Goal: Transaction & Acquisition: Purchase product/service

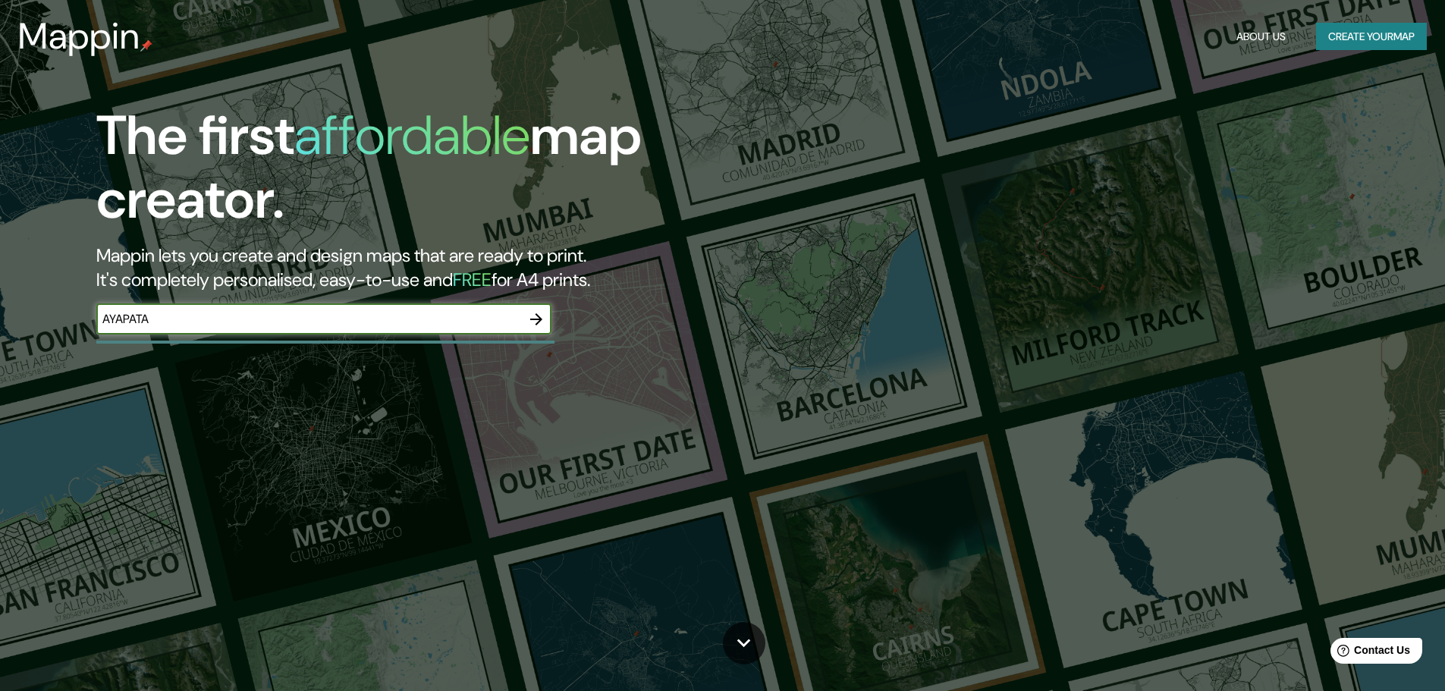
type input "AYAPATA"
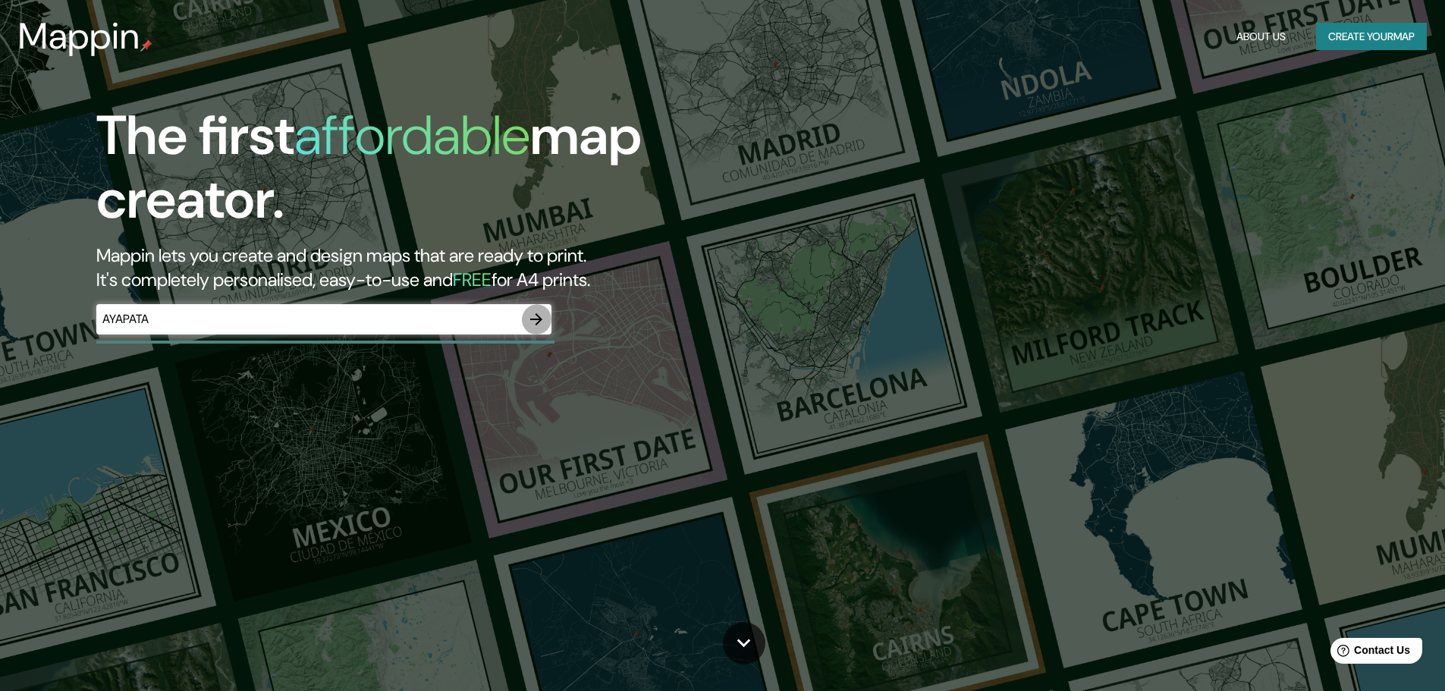
click at [532, 328] on icon "button" at bounding box center [536, 319] width 18 height 18
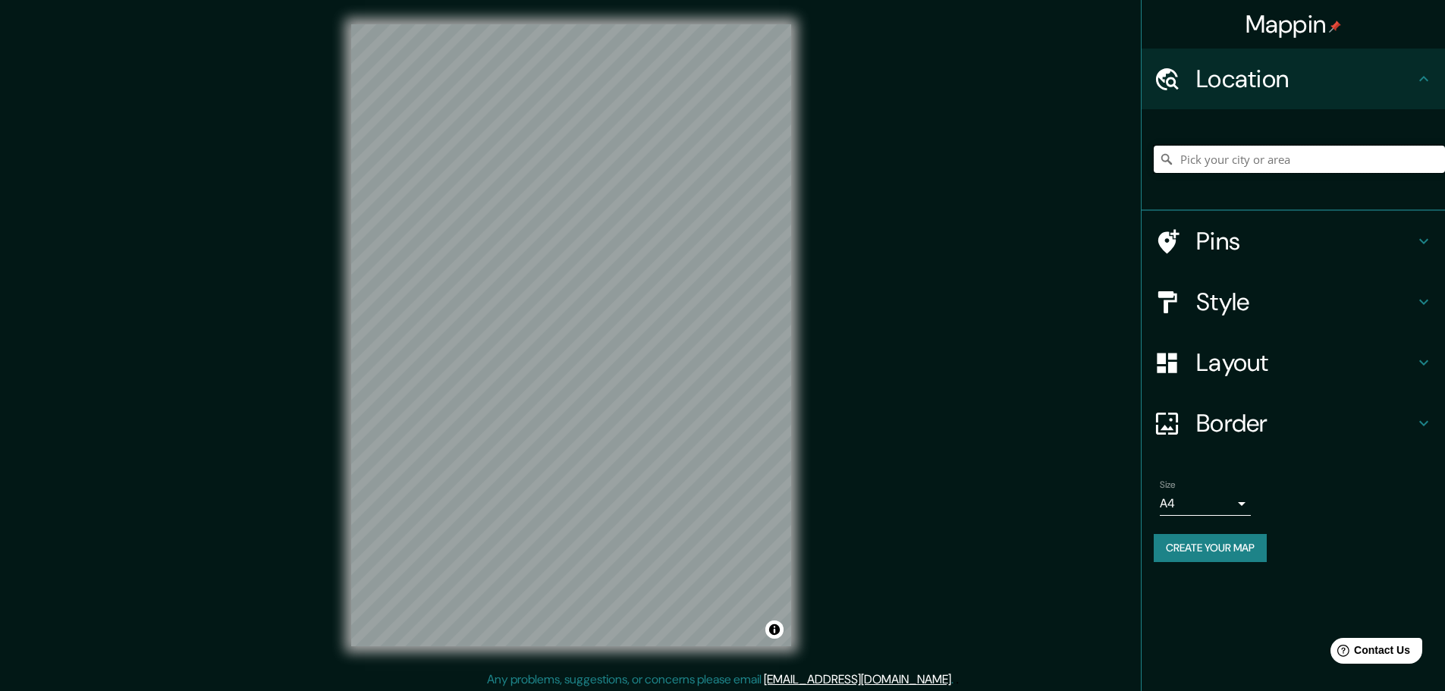
click at [1207, 160] on input "Pick your city or area" at bounding box center [1299, 159] width 291 height 27
type input "Ayapata, [GEOGRAPHIC_DATA][PERSON_NAME], [GEOGRAPHIC_DATA]"
click at [1201, 256] on h4 "Pins" at bounding box center [1305, 241] width 218 height 30
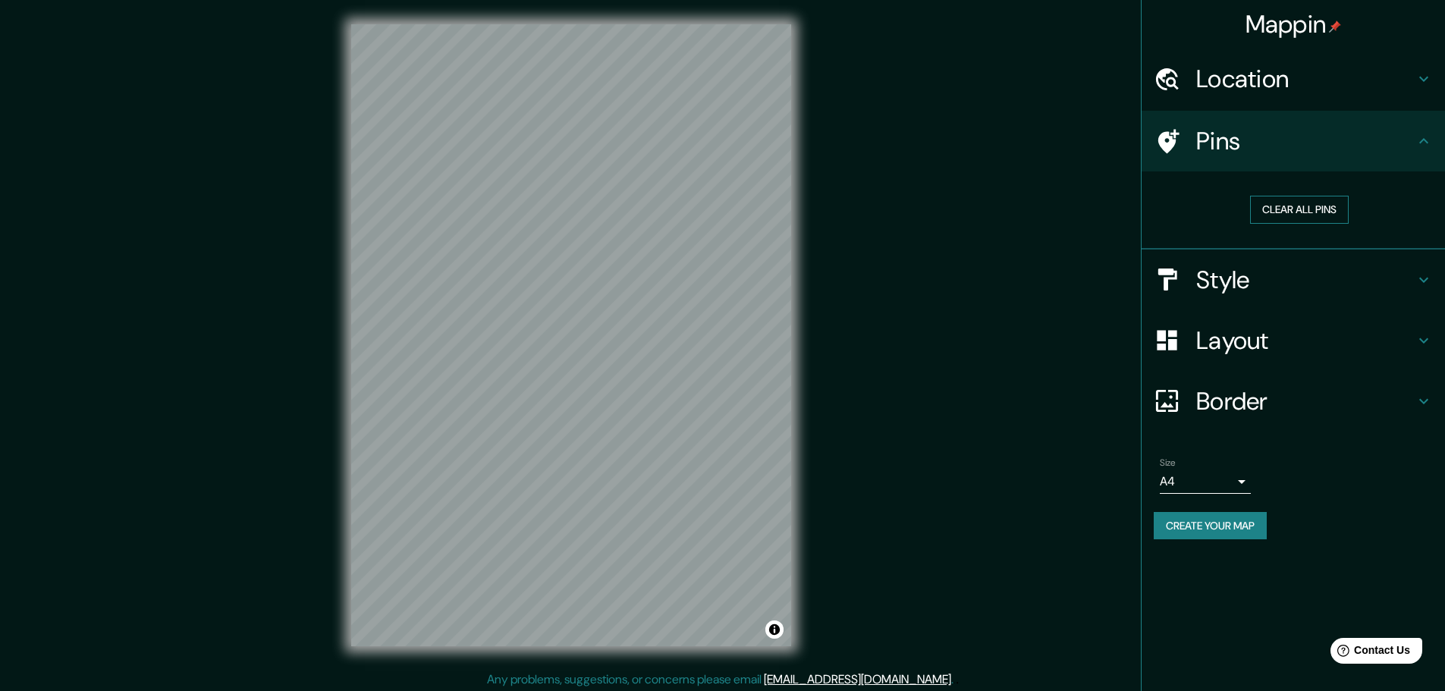
click at [1282, 224] on button "Clear all pins" at bounding box center [1299, 210] width 99 height 28
click at [1174, 151] on icon at bounding box center [1168, 141] width 21 height 24
click at [1309, 274] on h4 "Style" at bounding box center [1305, 280] width 218 height 30
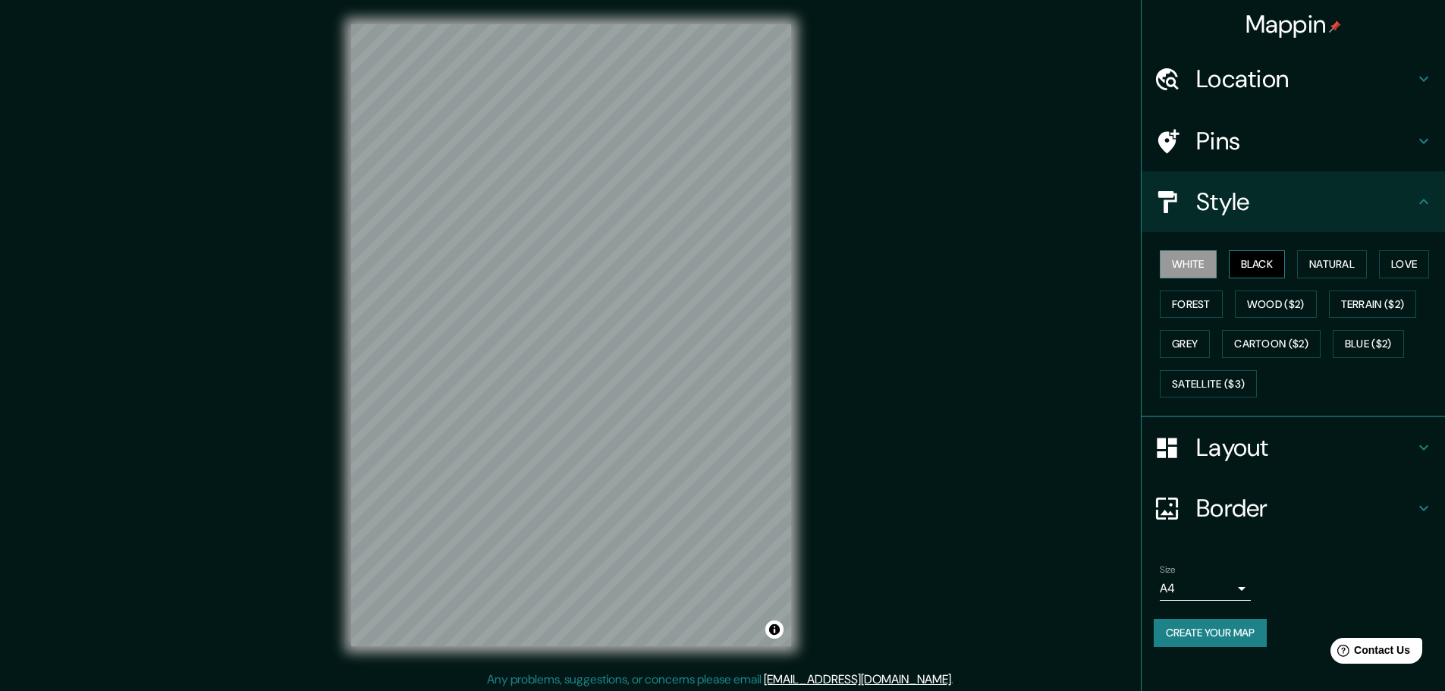
click at [1266, 278] on button "Black" at bounding box center [1257, 264] width 57 height 28
click at [1326, 278] on button "Natural" at bounding box center [1332, 264] width 70 height 28
click at [1316, 315] on button "Wood ($2)" at bounding box center [1276, 304] width 82 height 28
click at [1223, 308] on button "Forest" at bounding box center [1191, 304] width 63 height 28
click at [1317, 309] on button "Wood ($2)" at bounding box center [1276, 304] width 82 height 28
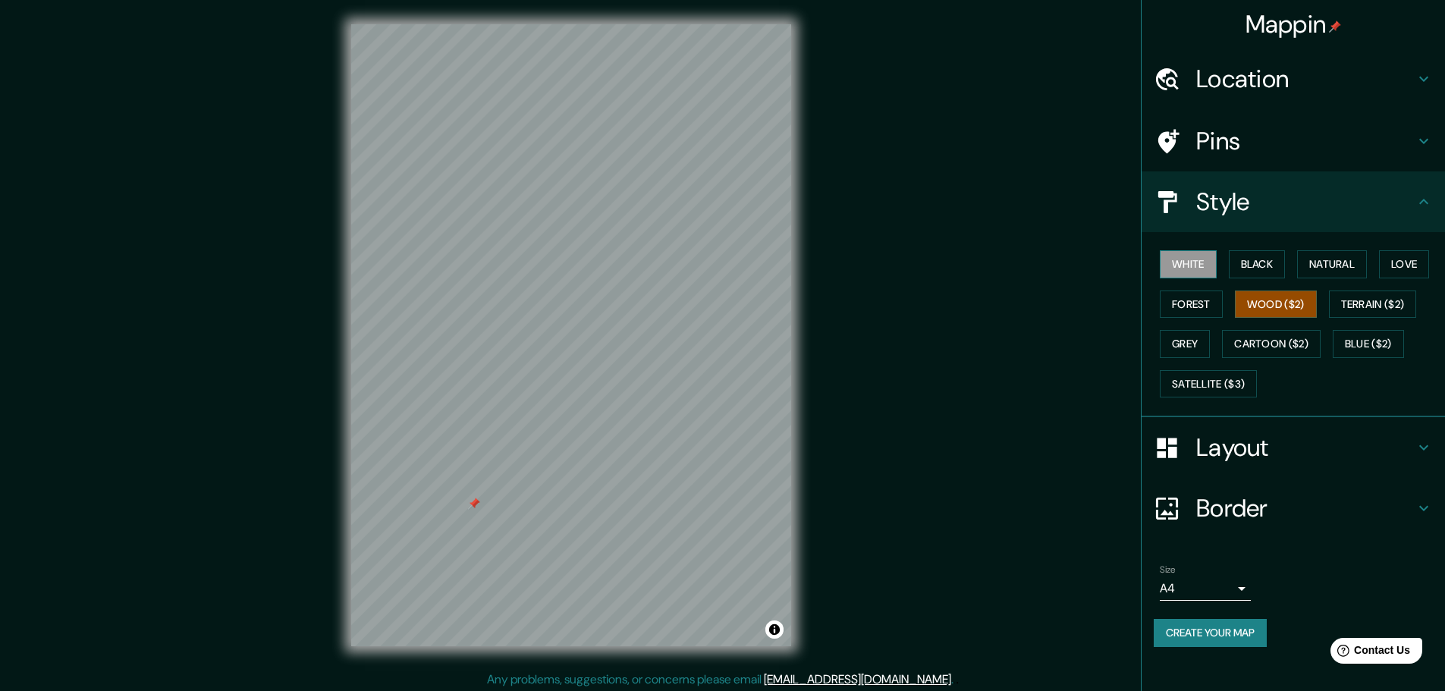
click at [1176, 275] on button "White" at bounding box center [1188, 264] width 57 height 28
click at [1242, 271] on button "Black" at bounding box center [1257, 264] width 57 height 28
click at [1341, 275] on button "Natural" at bounding box center [1332, 264] width 70 height 28
click at [1245, 278] on button "Black" at bounding box center [1257, 264] width 57 height 28
click at [1254, 463] on h4 "Layout" at bounding box center [1305, 447] width 218 height 30
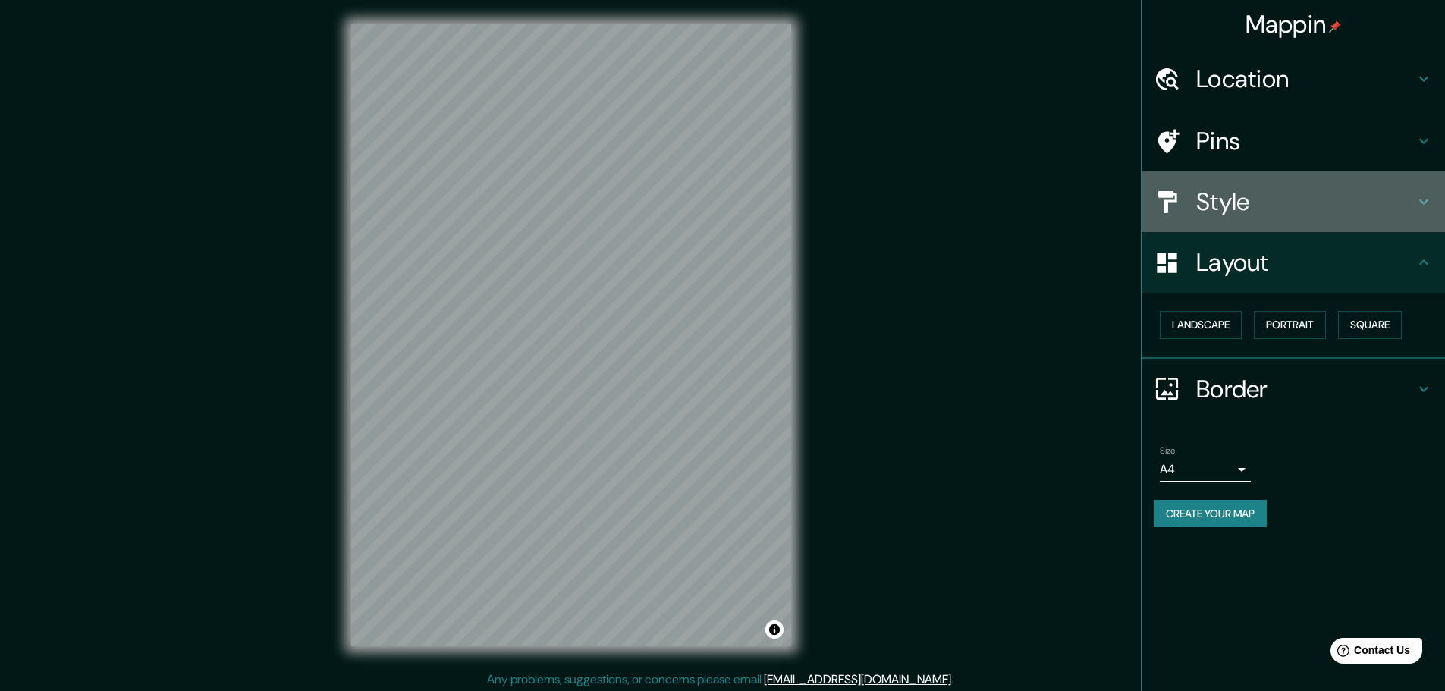
click at [1232, 231] on div "Style" at bounding box center [1292, 201] width 303 height 61
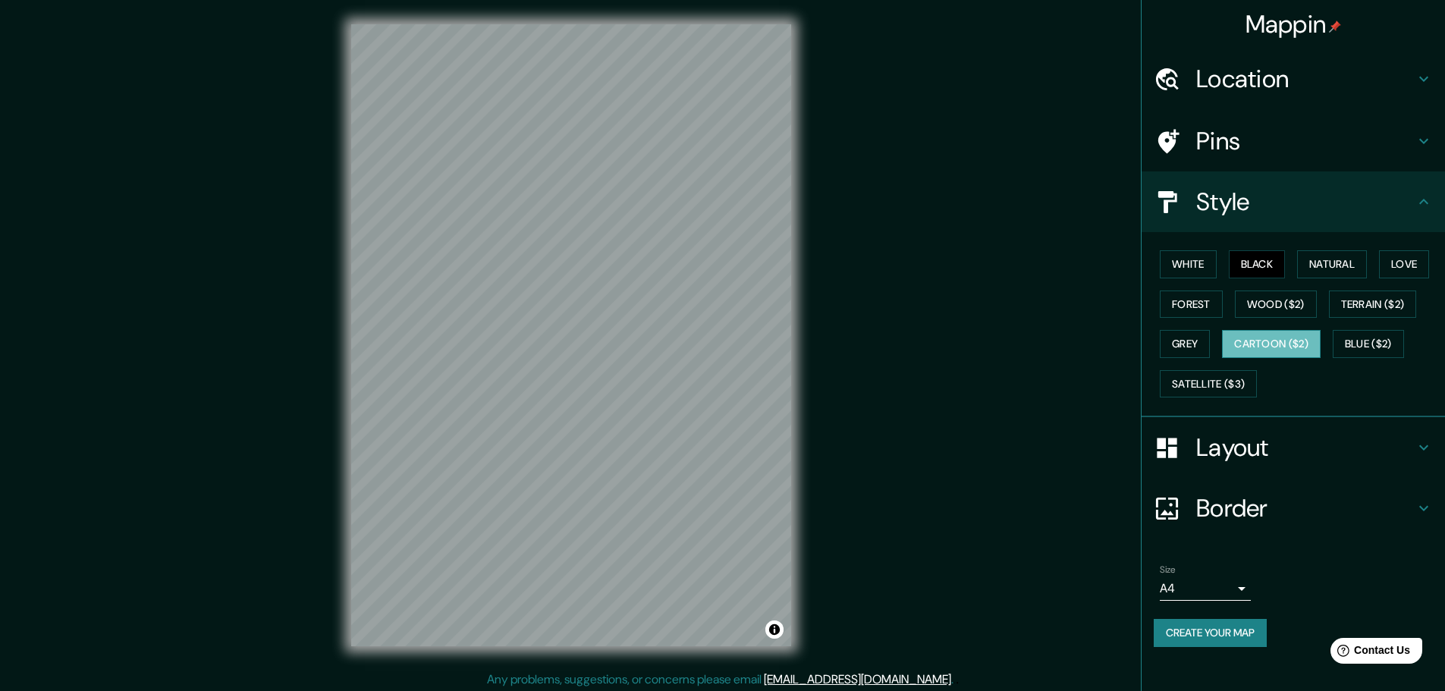
click at [1222, 358] on button "Cartoon ($2)" at bounding box center [1271, 344] width 99 height 28
click at [1216, 398] on button "Satellite ($3)" at bounding box center [1208, 384] width 97 height 28
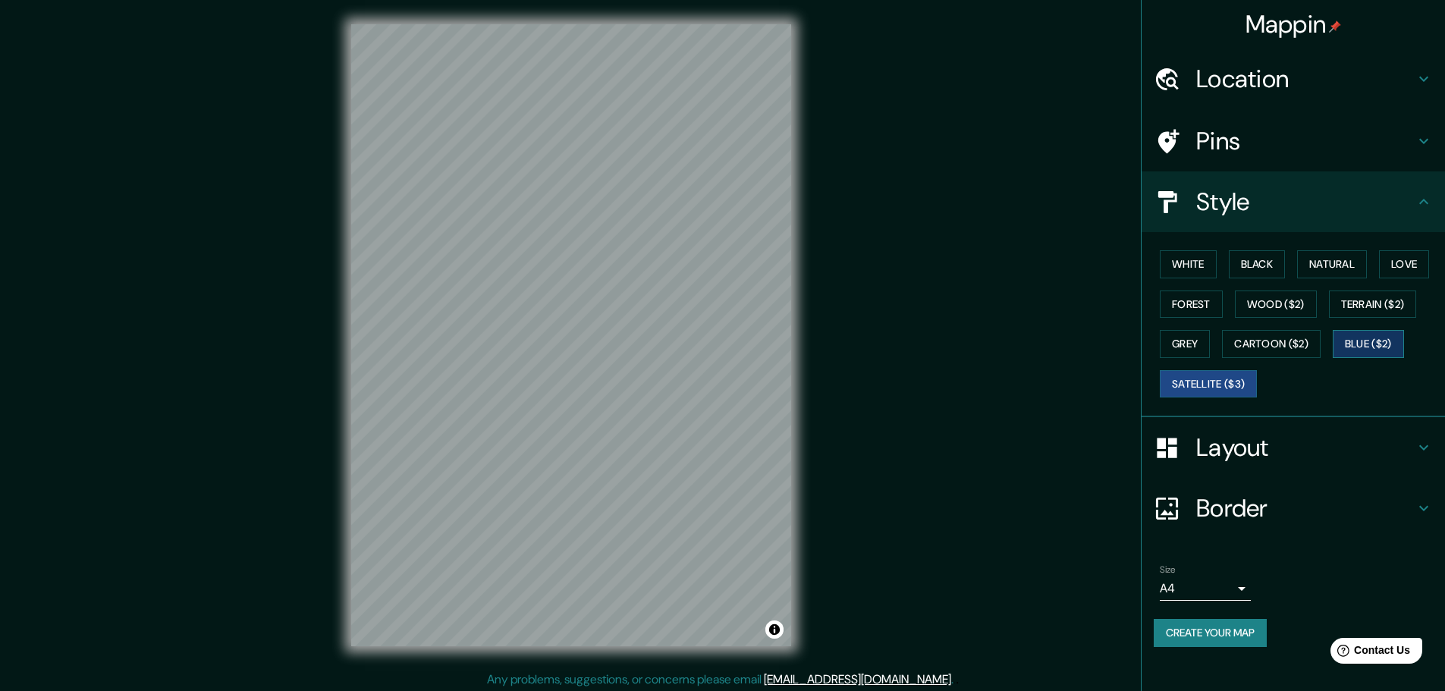
click at [1333, 358] on button "Blue ($2)" at bounding box center [1368, 344] width 71 height 28
click at [1222, 358] on button "Cartoon ($2)" at bounding box center [1271, 344] width 99 height 28
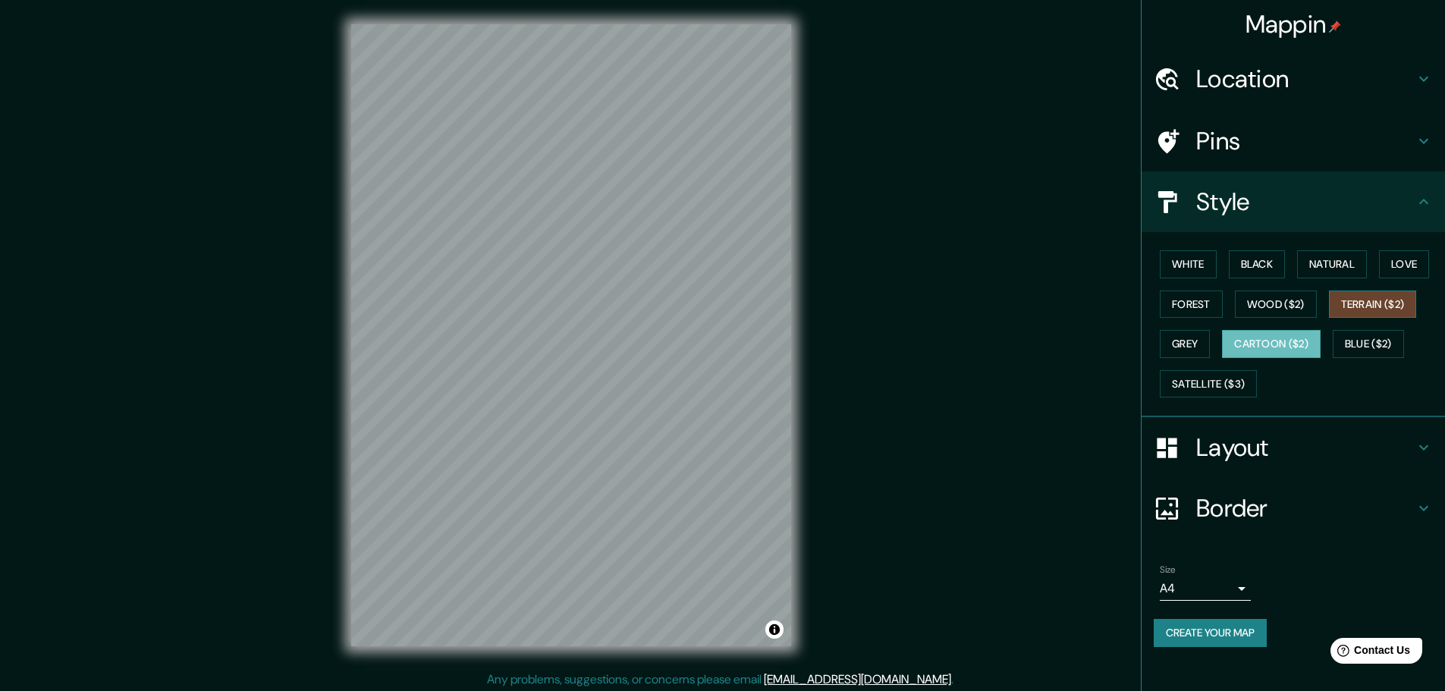
click at [1329, 319] on button "Terrain ($2)" at bounding box center [1373, 304] width 88 height 28
click at [1210, 352] on button "Grey" at bounding box center [1185, 344] width 50 height 28
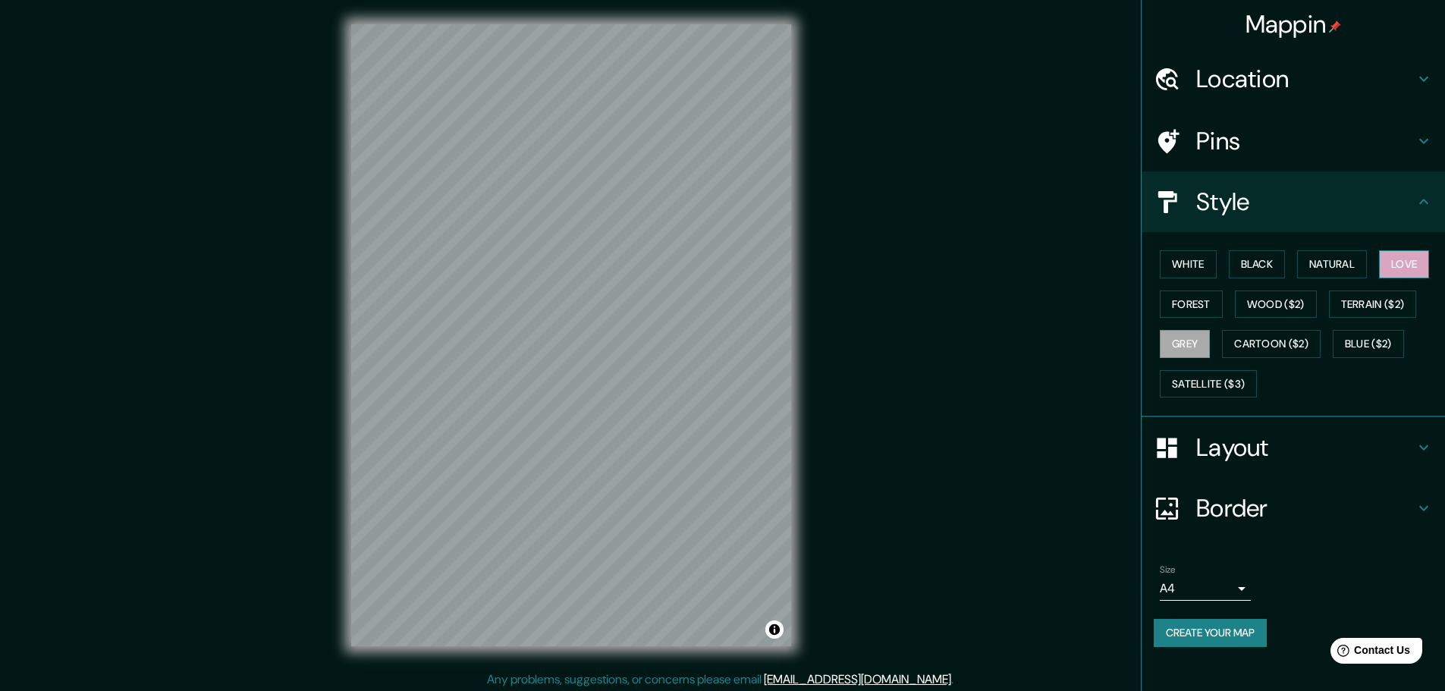
click at [1379, 278] on button "Love" at bounding box center [1404, 264] width 50 height 28
click at [1223, 315] on button "Forest" at bounding box center [1191, 304] width 63 height 28
click at [1317, 319] on button "Wood ($2)" at bounding box center [1276, 304] width 82 height 28
click at [1312, 274] on button "Natural" at bounding box center [1332, 264] width 70 height 28
click at [1255, 267] on button "Black" at bounding box center [1257, 264] width 57 height 28
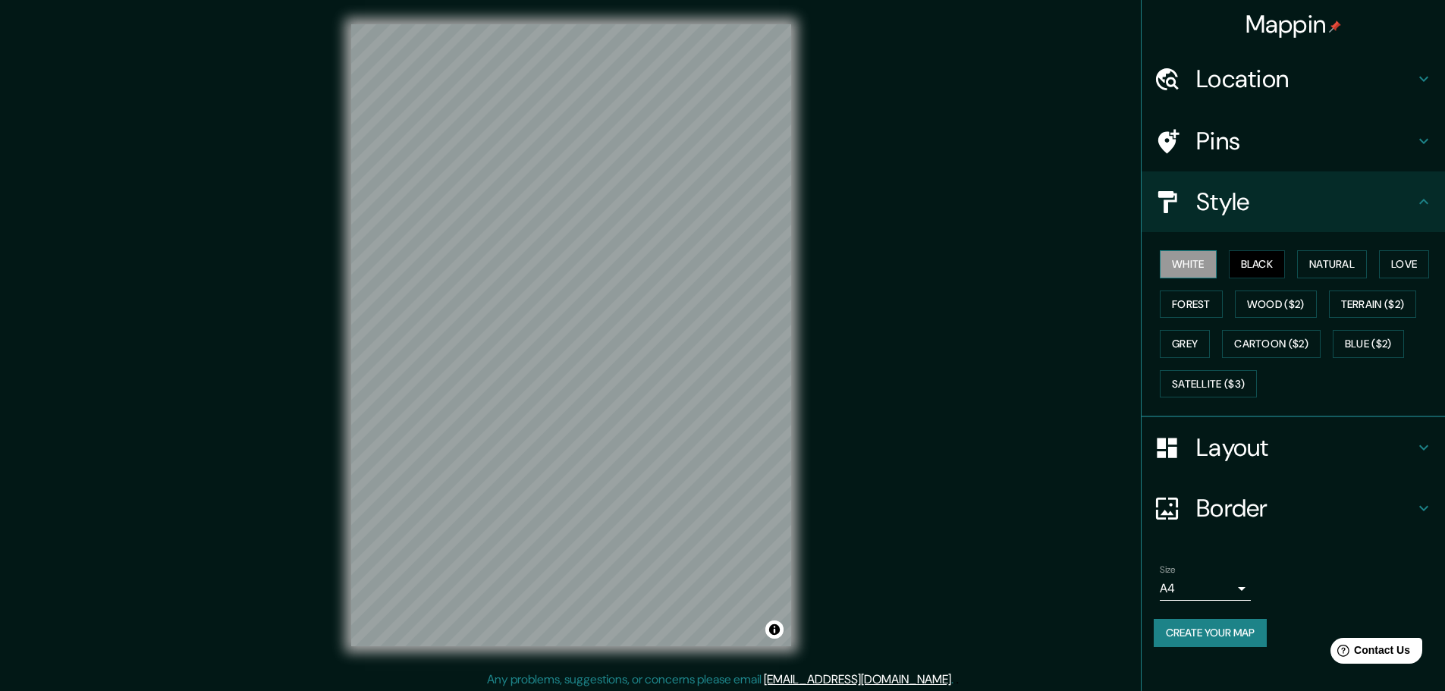
click at [1168, 268] on button "White" at bounding box center [1188, 264] width 57 height 28
click at [1329, 273] on button "Natural" at bounding box center [1332, 264] width 70 height 28
click at [1222, 358] on button "Cartoon ($2)" at bounding box center [1271, 344] width 99 height 28
click at [1204, 398] on button "Satellite ($3)" at bounding box center [1208, 384] width 97 height 28
click at [804, 402] on div "© Mapbox © OpenStreetMap Improve this map © Maxar" at bounding box center [571, 335] width 488 height 670
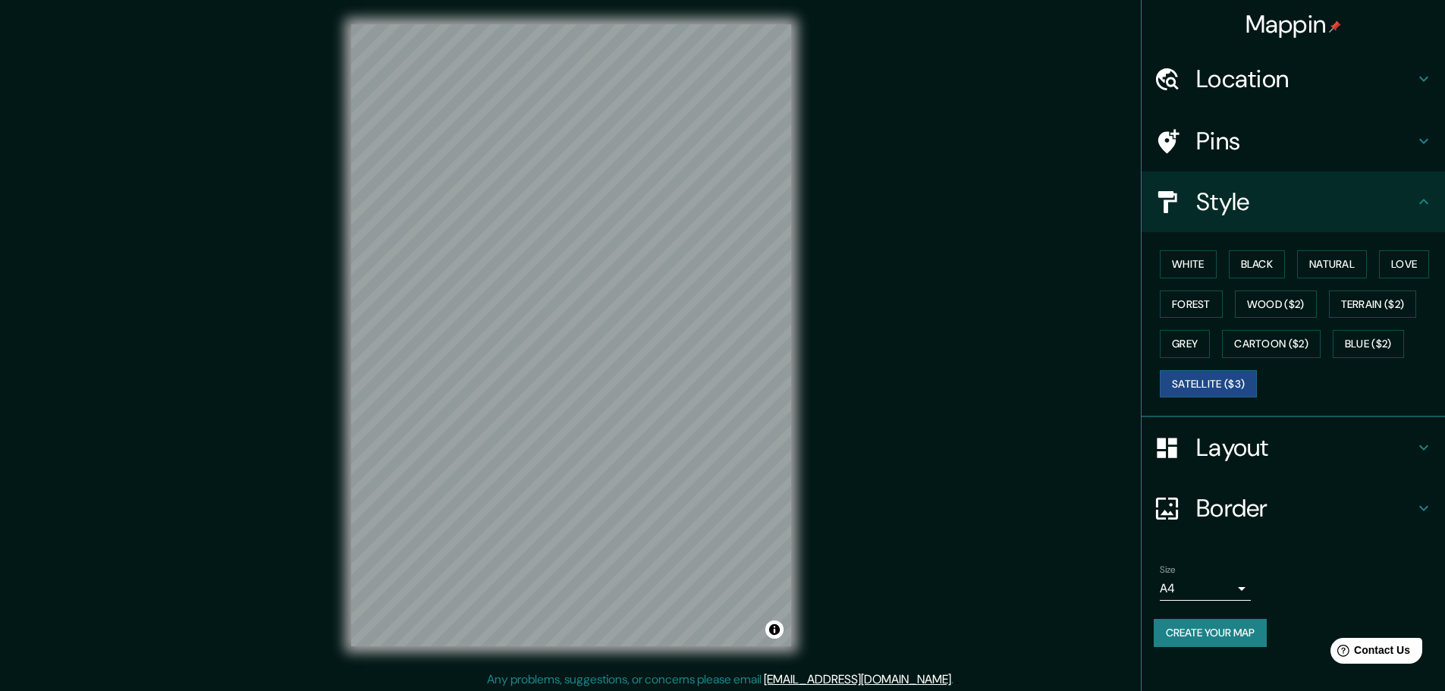
click at [835, 199] on div "Mappin Location [GEOGRAPHIC_DATA], [GEOGRAPHIC_DATA][PERSON_NAME], [GEOGRAPHIC_…" at bounding box center [722, 347] width 1445 height 695
